Goal: Information Seeking & Learning: Learn about a topic

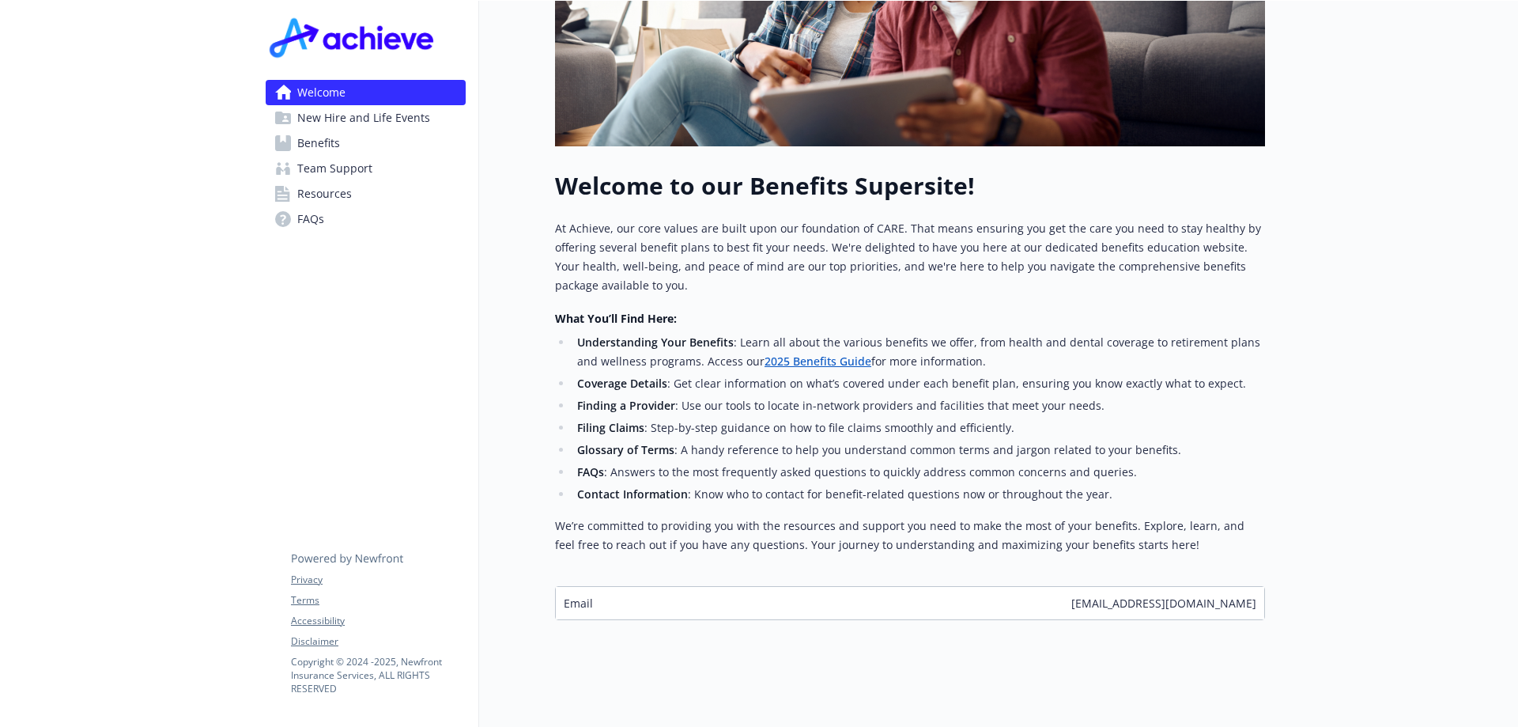
scroll to position [414, 0]
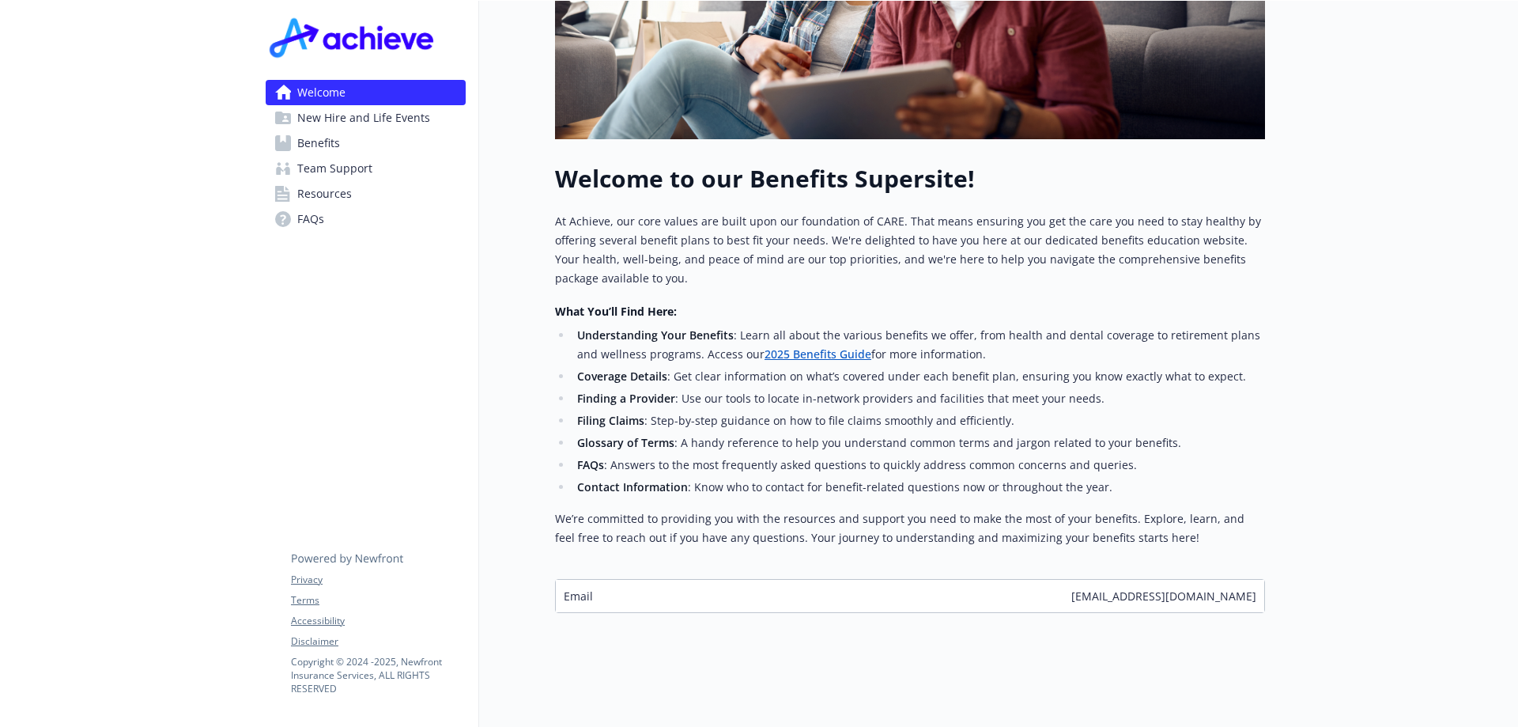
drag, startPoint x: 1203, startPoint y: 584, endPoint x: 1192, endPoint y: 587, distance: 11.5
click at [1203, 588] on span "[EMAIL_ADDRESS][DOMAIN_NAME]" at bounding box center [1163, 596] width 185 height 17
click at [963, 584] on div "Email [EMAIL_ADDRESS][DOMAIN_NAME]" at bounding box center [910, 596] width 709 height 32
drag, startPoint x: 642, startPoint y: 567, endPoint x: 940, endPoint y: 564, distance: 298.1
click at [644, 566] on div "Welcome to our Benefits Supersite! At Achieve, our core values are built upon o…" at bounding box center [910, 388] width 710 height 448
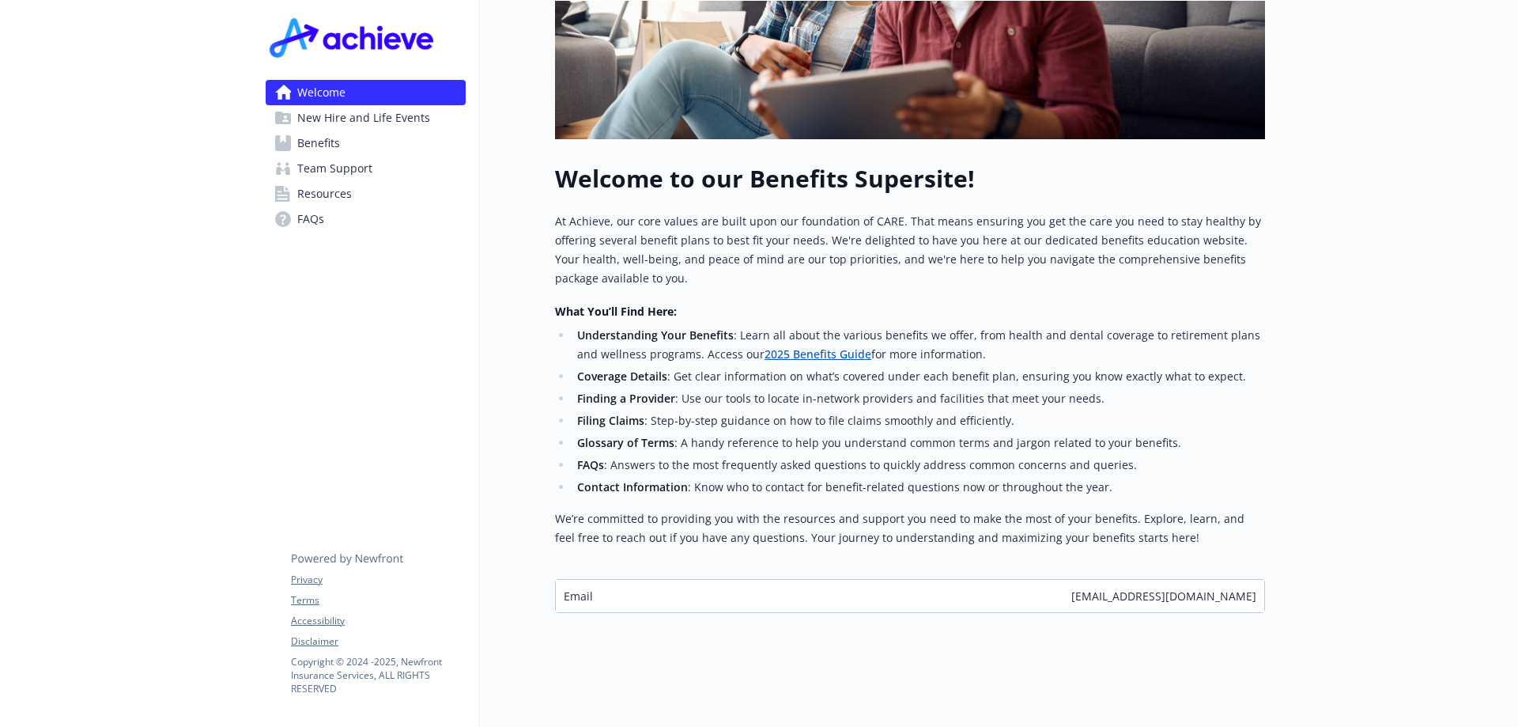
click at [1194, 588] on span "[EMAIL_ADDRESS][DOMAIN_NAME]" at bounding box center [1163, 596] width 185 height 17
click at [1111, 588] on div "Email [EMAIL_ADDRESS][DOMAIN_NAME]" at bounding box center [910, 596] width 709 height 32
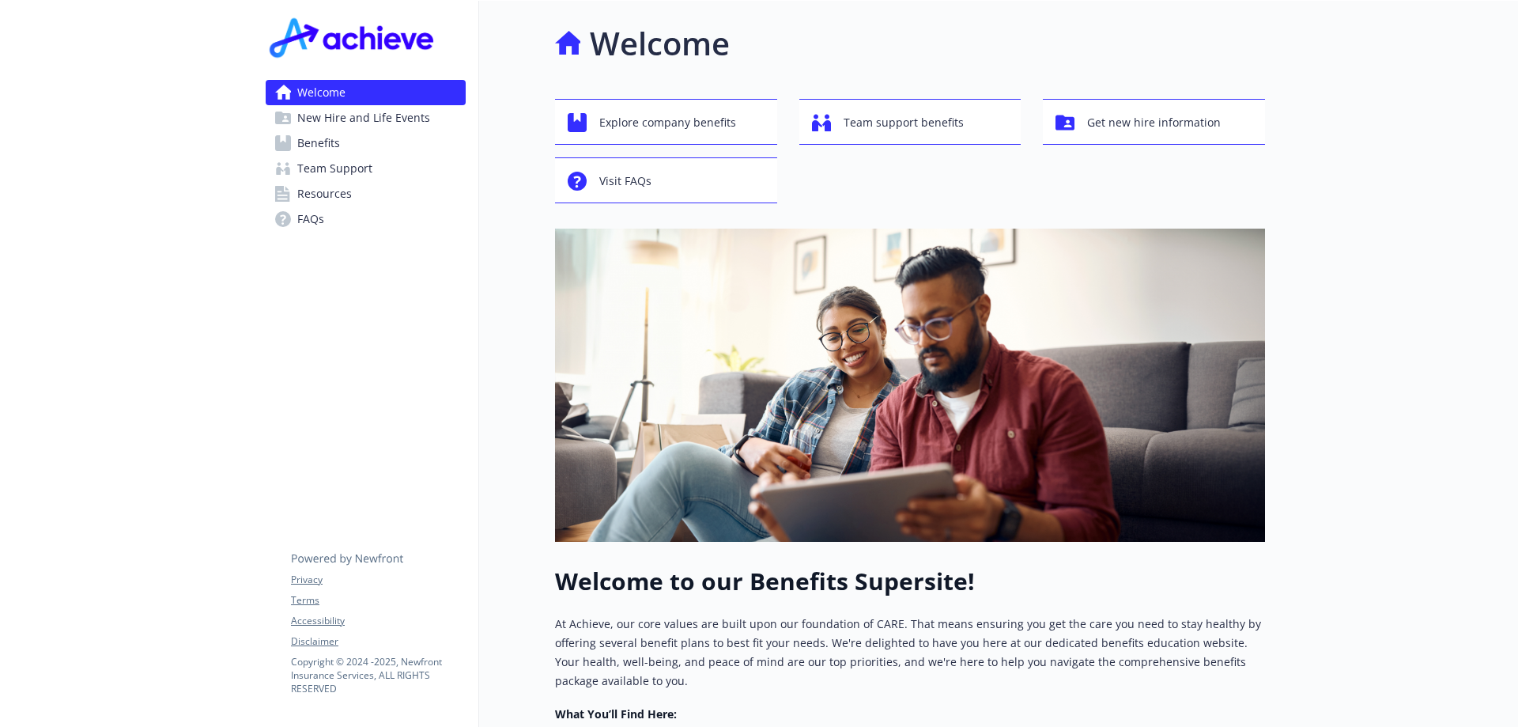
click at [409, 119] on span "New Hire and Life Events" at bounding box center [363, 117] width 133 height 25
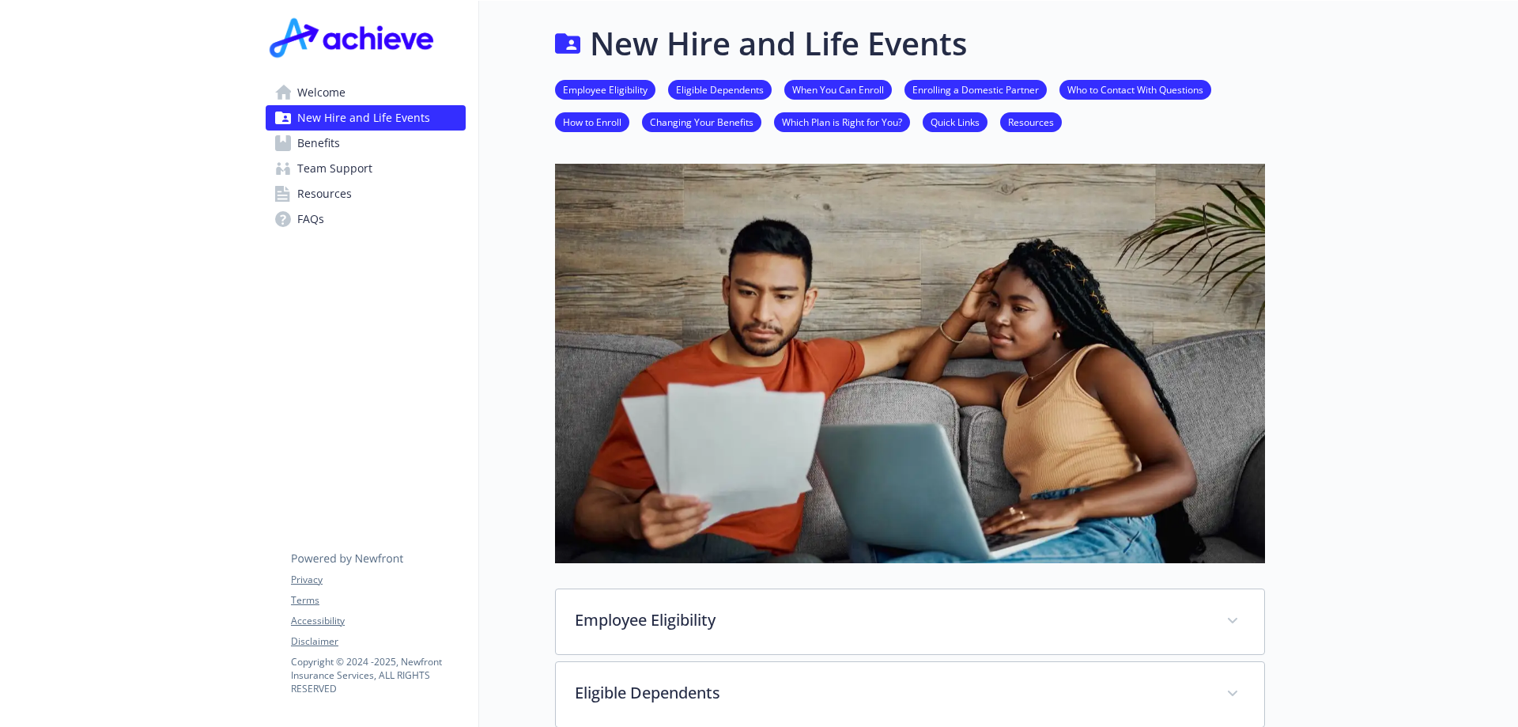
click at [318, 96] on span "Welcome" at bounding box center [321, 92] width 48 height 25
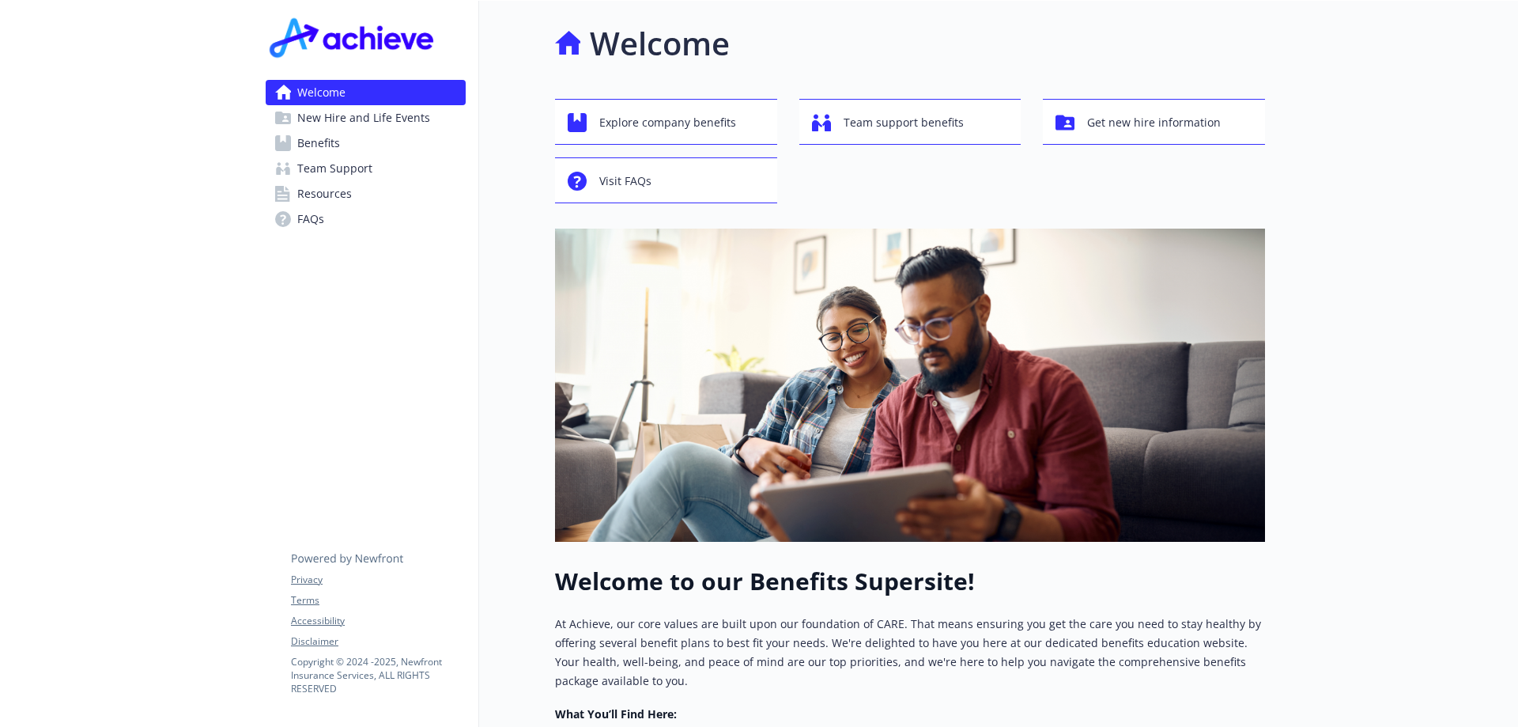
click at [145, 102] on div at bounding box center [126, 565] width 253 height 1128
click at [317, 342] on div "Welcome New Hire and Life Events Benefits Team Support Resources FAQs Privacy T…" at bounding box center [366, 565] width 226 height 1128
